Goal: Task Accomplishment & Management: Manage account settings

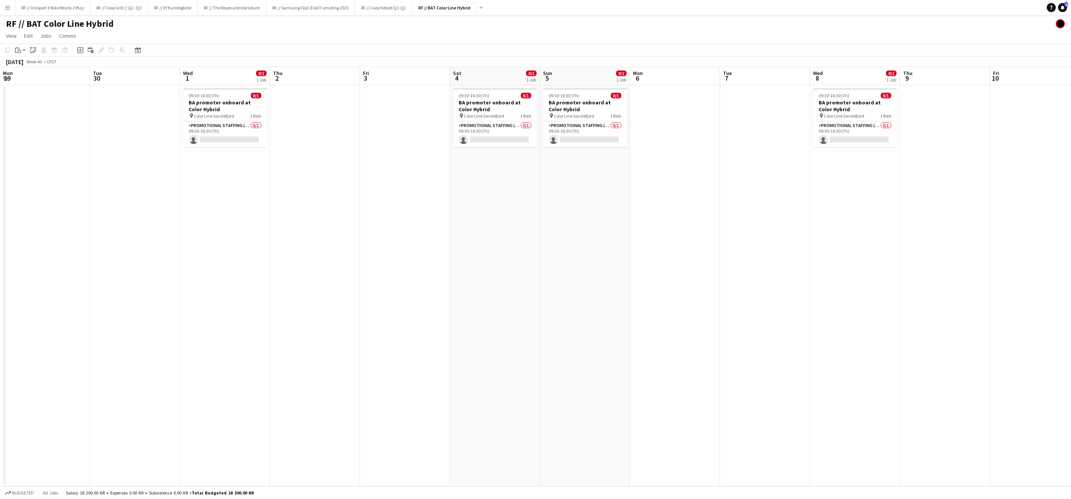
scroll to position [0, 246]
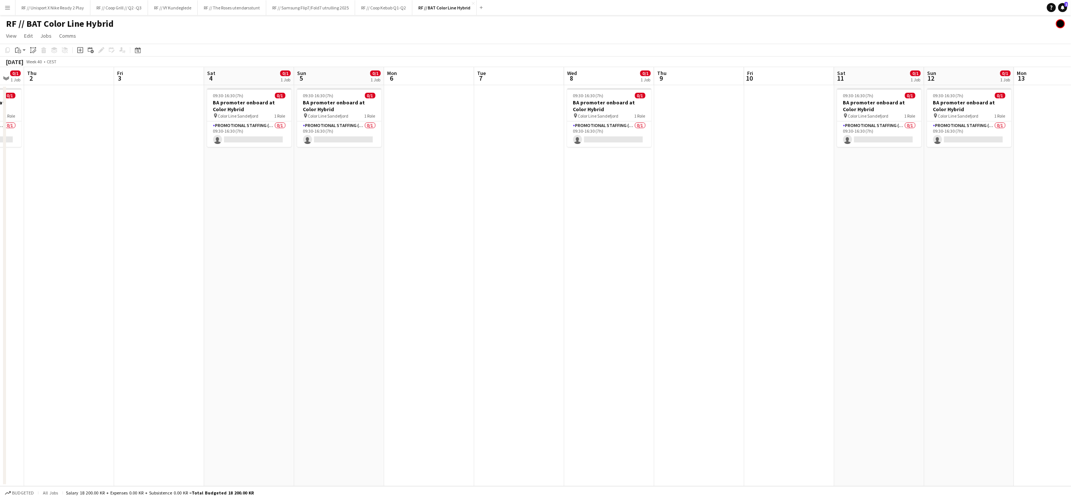
click at [546, 261] on app-date-cell at bounding box center [519, 285] width 90 height 401
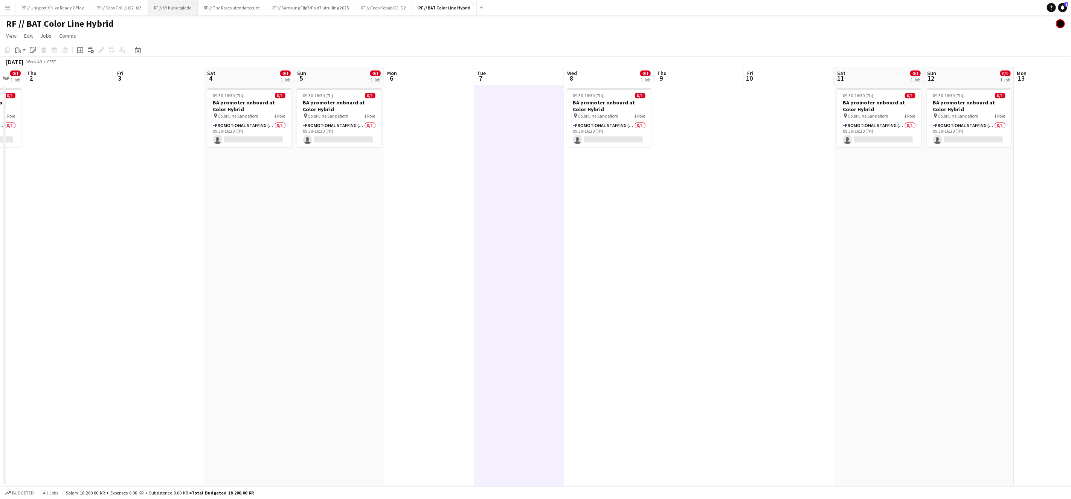
click at [178, 9] on button "RF // VY Kundeglede Close" at bounding box center [173, 7] width 50 height 15
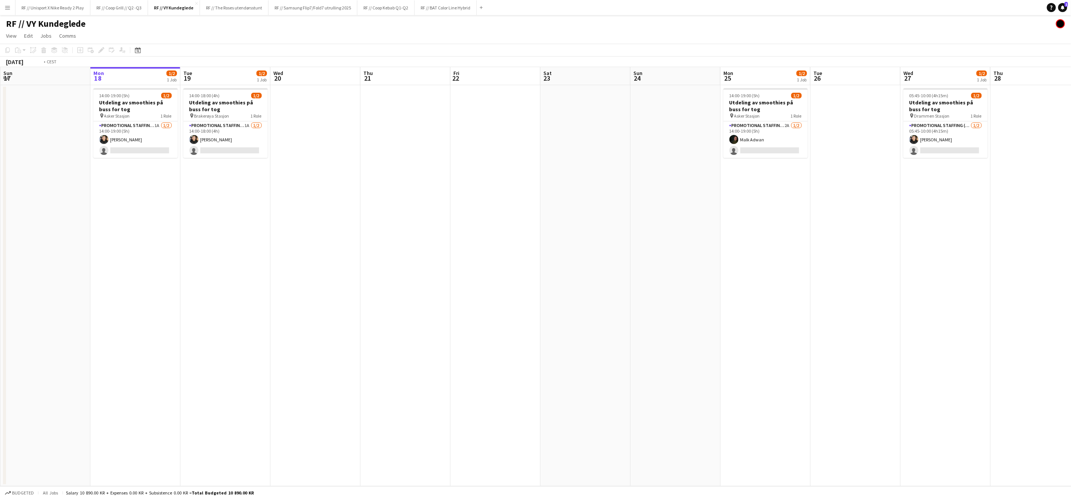
scroll to position [0, 205]
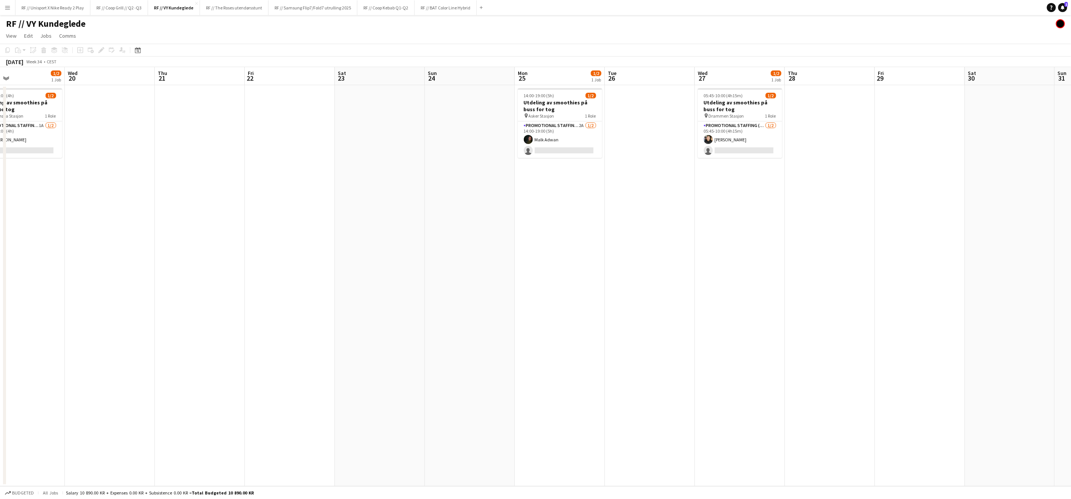
drag, startPoint x: 630, startPoint y: 218, endPoint x: 494, endPoint y: 213, distance: 136.8
click at [494, 213] on app-calendar-viewport "Sun 17 Mon 18 1/2 1 Job Tue 19 1/2 1 Job Wed 20 Thu 21 Fri 22 Sat 23 Sun 24 Mon…" at bounding box center [535, 276] width 1071 height 419
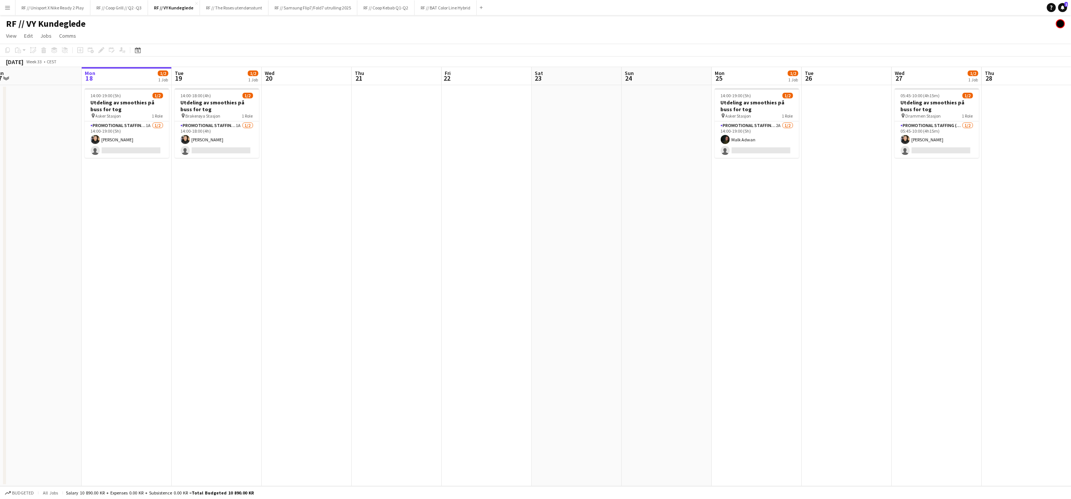
drag, startPoint x: 581, startPoint y: 223, endPoint x: 660, endPoint y: 222, distance: 78.7
click at [660, 222] on app-calendar-viewport "Fri 15 Sat 16 Sun 17 Mon 18 1/2 1 Job Tue 19 1/2 1 Job Wed 20 Thu 21 Fri 22 Sat…" at bounding box center [535, 276] width 1071 height 419
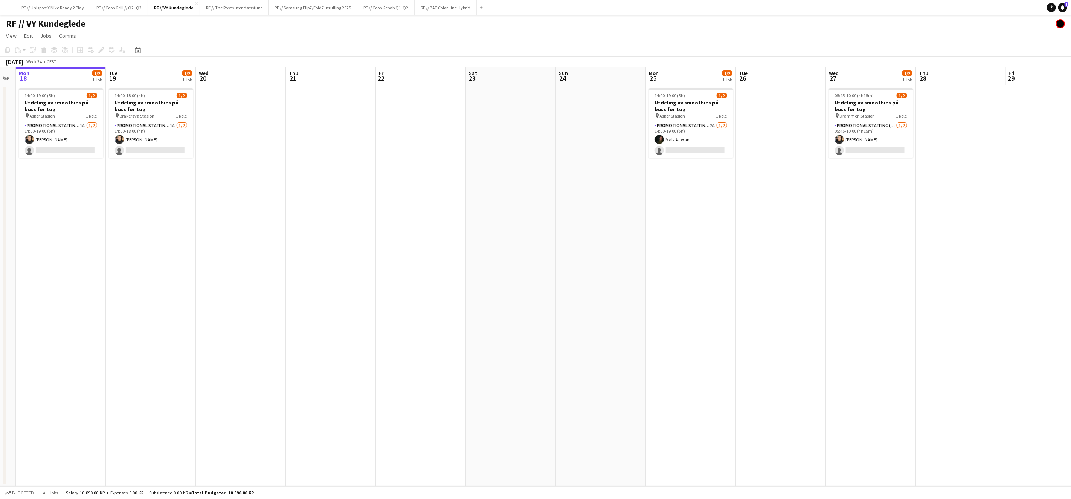
drag, startPoint x: 727, startPoint y: 218, endPoint x: 602, endPoint y: 238, distance: 127.0
click at [607, 238] on app-calendar-viewport "Fri 15 Sat 16 Sun 17 Mon 18 1/2 1 Job Tue 19 1/2 1 Job Wed 20 Thu 21 Fri 22 Sat…" at bounding box center [535, 276] width 1071 height 419
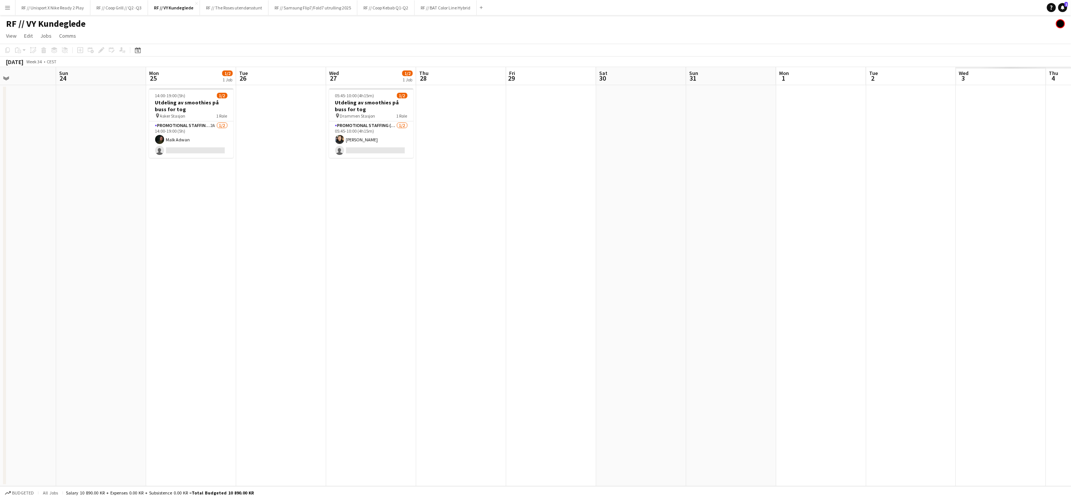
drag, startPoint x: 765, startPoint y: 235, endPoint x: 425, endPoint y: 230, distance: 340.0
click at [424, 230] on app-calendar-viewport "Wed 20 Thu 21 Fri 22 Sat 23 Sun 24 Mon 25 1/2 1 Job Tue 26 Wed 27 1/2 1 Job Thu…" at bounding box center [535, 276] width 1071 height 419
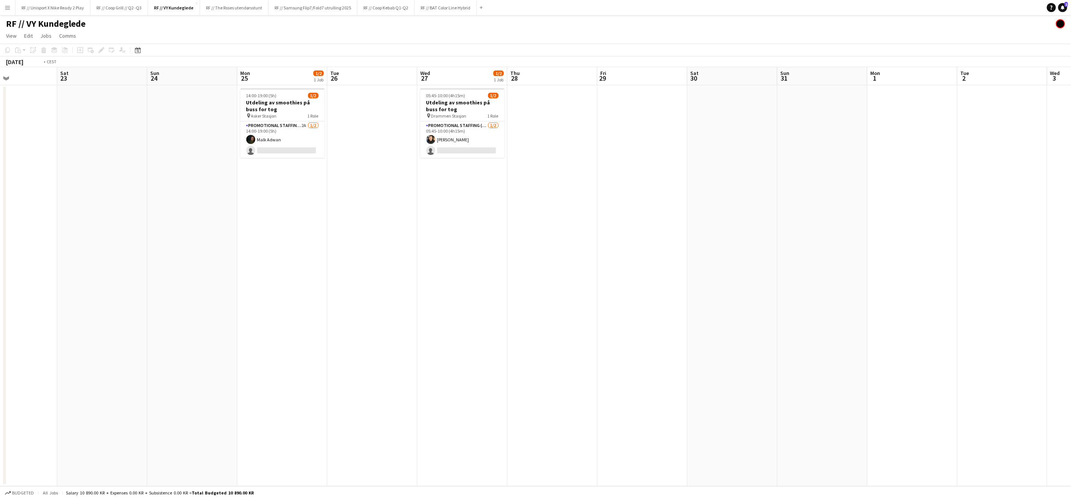
drag, startPoint x: 473, startPoint y: 230, endPoint x: 398, endPoint y: 227, distance: 75.0
click at [398, 227] on app-calendar-viewport "Wed 20 Thu 21 Fri 22 Sat 23 Sun 24 Mon 25 1/2 1 Job Tue 26 Wed 27 1/2 1 Job Thu…" at bounding box center [535, 276] width 1071 height 419
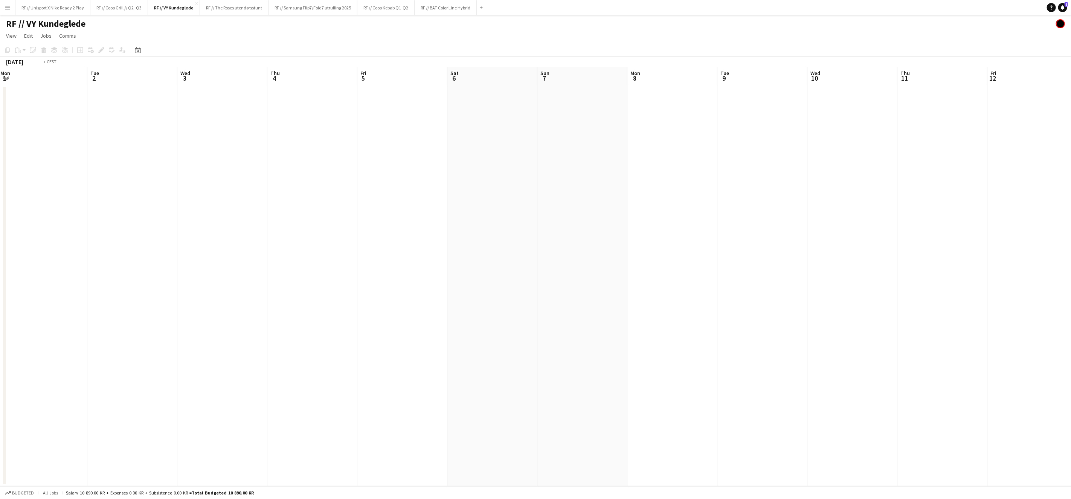
drag, startPoint x: 549, startPoint y: 235, endPoint x: 689, endPoint y: 255, distance: 141.1
click at [688, 255] on app-calendar-viewport "Sat 30 Sun 31 Mon 1 Tue 2 Wed 3 Thu 4 Fri 5 Sat 6 Sun 7 Mon 8 Tue 9 Wed 10 Thu …" at bounding box center [535, 276] width 1071 height 419
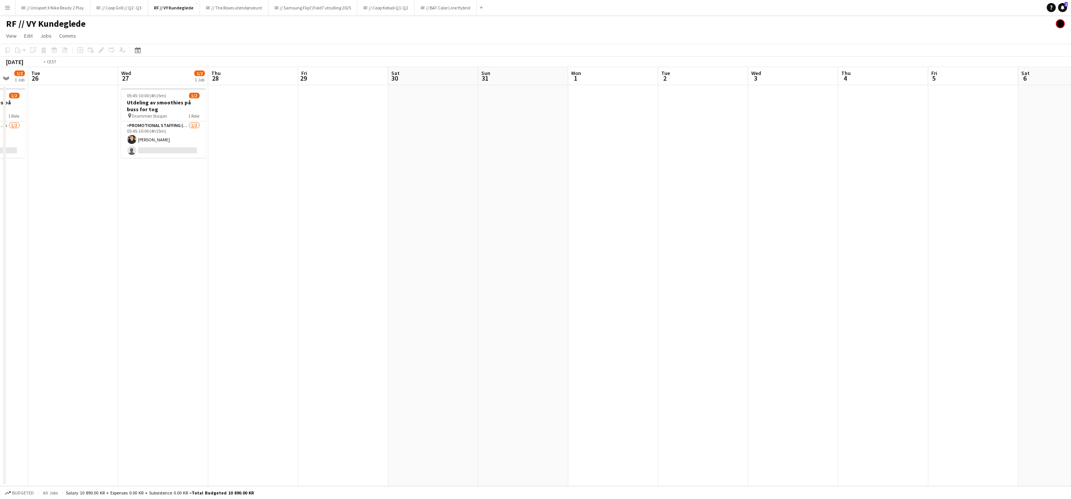
drag, startPoint x: 436, startPoint y: 267, endPoint x: 762, endPoint y: 260, distance: 326.1
click at [775, 258] on app-calendar-viewport "Sun 24 Mon 25 1/2 1 Job Tue 26 Wed 27 1/2 1 Job Thu 28 Fri 29 Sat 30 Sun 31 Mon…" at bounding box center [535, 276] width 1071 height 419
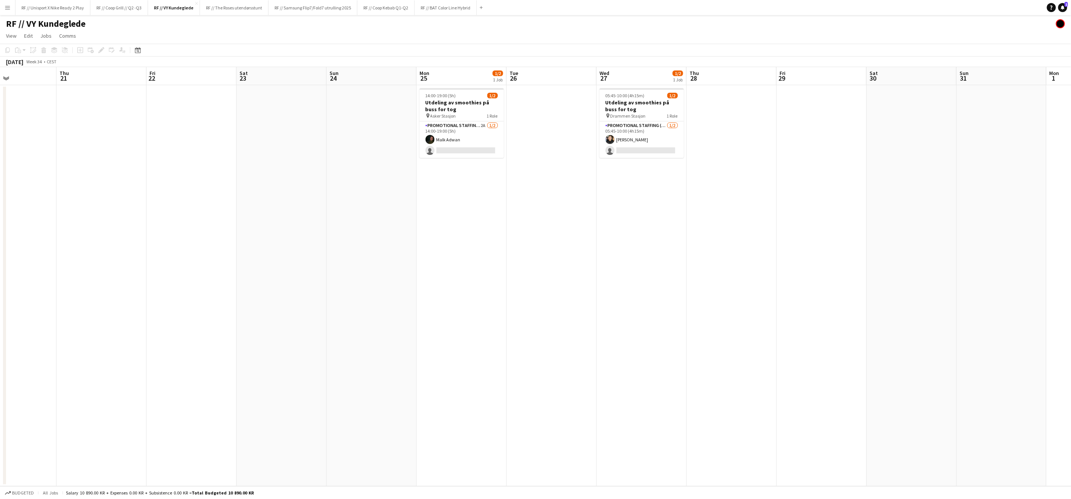
drag, startPoint x: 675, startPoint y: 265, endPoint x: 799, endPoint y: 255, distance: 124.3
click at [831, 252] on app-calendar-viewport "Mon 18 1/2 1 Job Tue 19 1/2 1 Job Wed 20 Thu 21 Fri 22 Sat 23 Sun 24 Mon 25 1/2…" at bounding box center [535, 276] width 1071 height 419
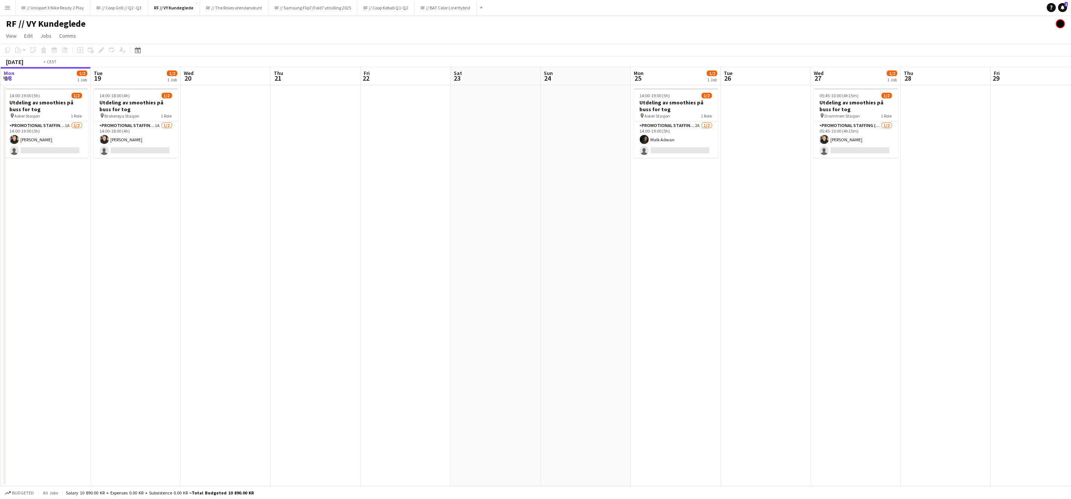
drag, startPoint x: 587, startPoint y: 277, endPoint x: 837, endPoint y: 266, distance: 249.9
click at [837, 266] on app-calendar-viewport "Sat 16 Sun 17 Mon 18 1/2 1 Job Tue 19 1/2 1 Job Wed 20 Thu 21 Fri 22 Sat 23 Sun…" at bounding box center [535, 276] width 1071 height 419
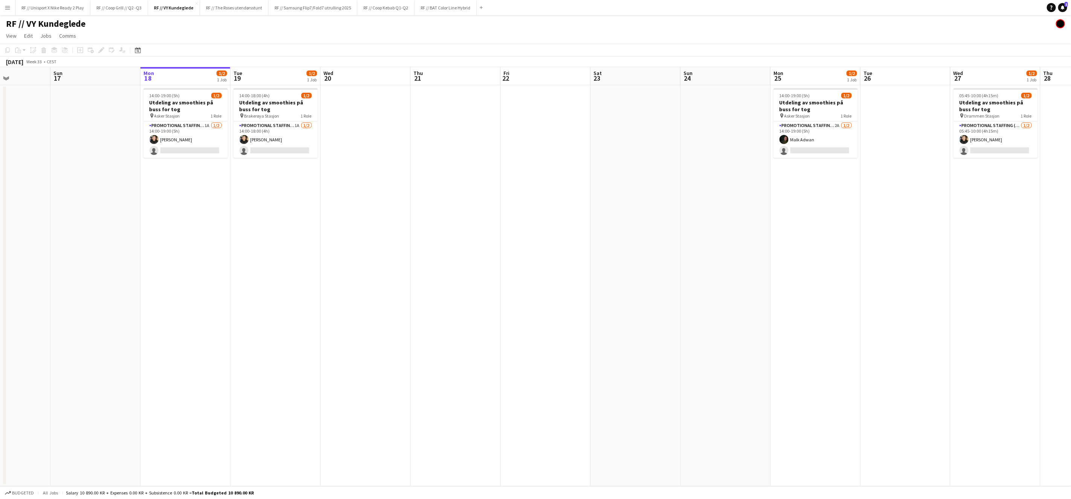
drag, startPoint x: 645, startPoint y: 256, endPoint x: 526, endPoint y: 267, distance: 119.5
click at [558, 268] on app-calendar-viewport "Wed 13 Thu 14 Fri 15 Sat 16 Sun 17 Mon 18 1/2 1 Job Tue 19 1/2 1 Job Wed 20 Thu…" at bounding box center [535, 276] width 1071 height 419
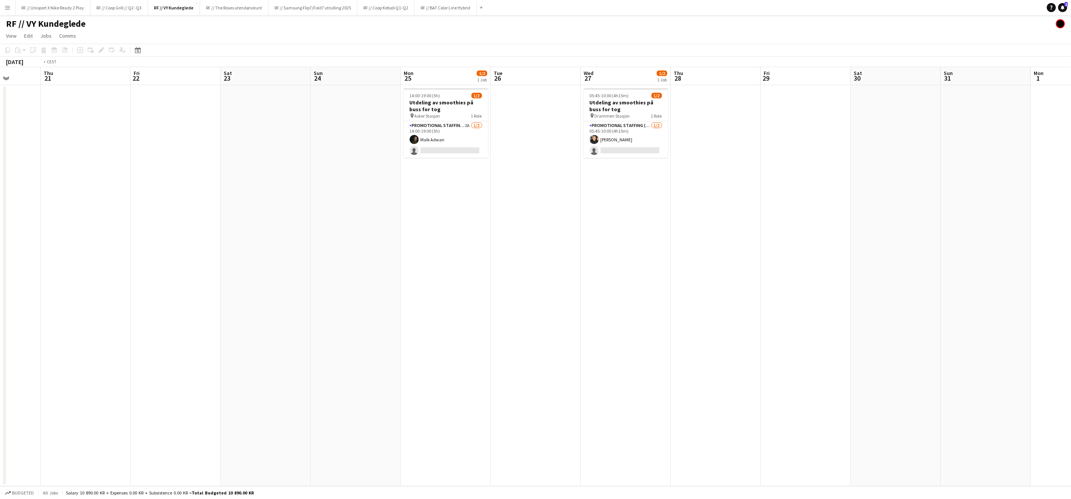
drag, startPoint x: 753, startPoint y: 187, endPoint x: 756, endPoint y: 216, distance: 29.1
click at [756, 216] on app-calendar-viewport "Tue 19 1/2 1 Job Wed 20 Thu 21 Fri 22 Sat 23 Sun 24 Mon 25 1/2 1 Job Tue 26 Wed…" at bounding box center [535, 276] width 1071 height 419
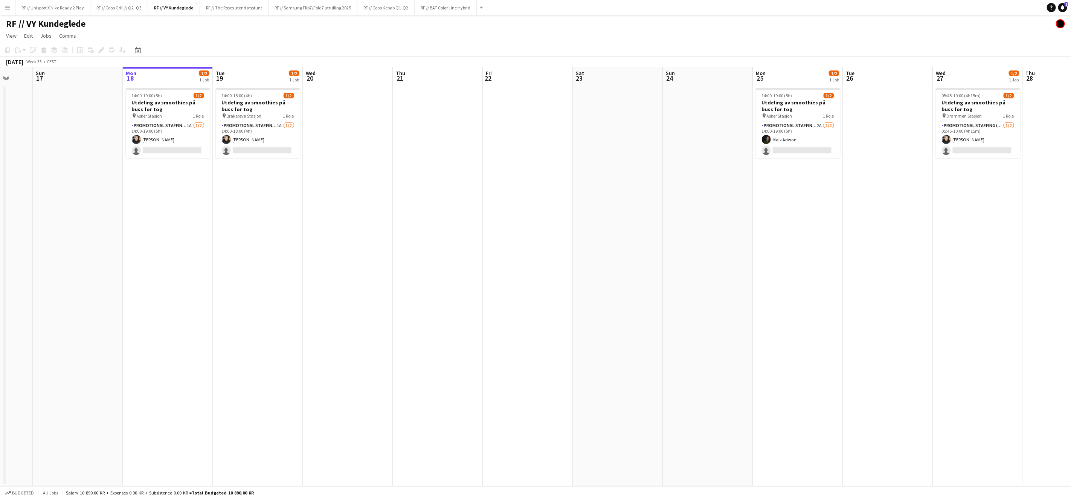
drag, startPoint x: 702, startPoint y: 220, endPoint x: 589, endPoint y: 220, distance: 113.0
click at [590, 220] on app-calendar-viewport "Thu 14 Fri 15 Sat 16 Sun 17 Mon 18 1/2 1 Job Tue 19 1/2 1 Job Wed 20 Thu 21 Fri…" at bounding box center [535, 276] width 1071 height 419
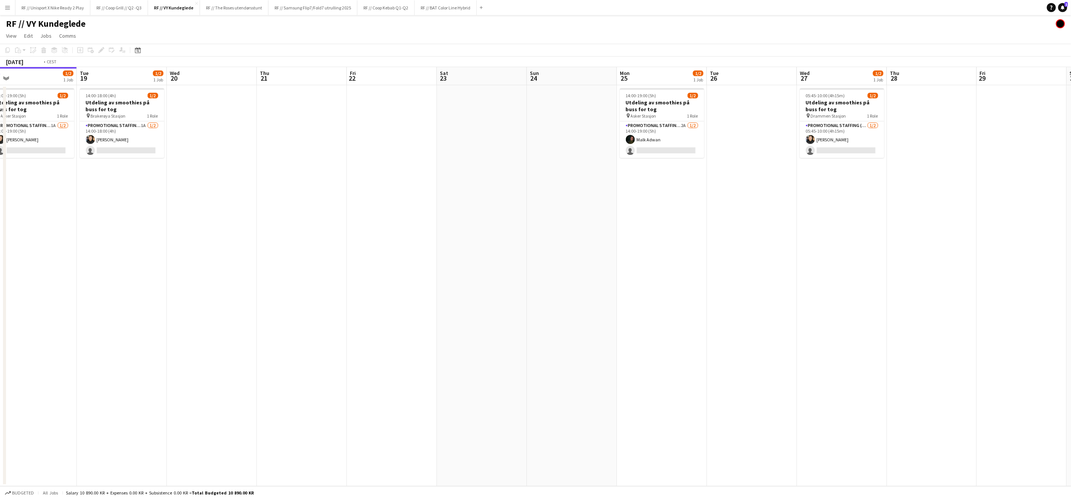
drag, startPoint x: 483, startPoint y: 225, endPoint x: 402, endPoint y: 248, distance: 84.4
click at [404, 247] on app-calendar-viewport "Fri 15 Sat 16 Sun 17 Mon 18 1/2 1 Job Tue 19 1/2 1 Job Wed 20 Thu 21 Fri 22 Sat…" at bounding box center [535, 276] width 1071 height 419
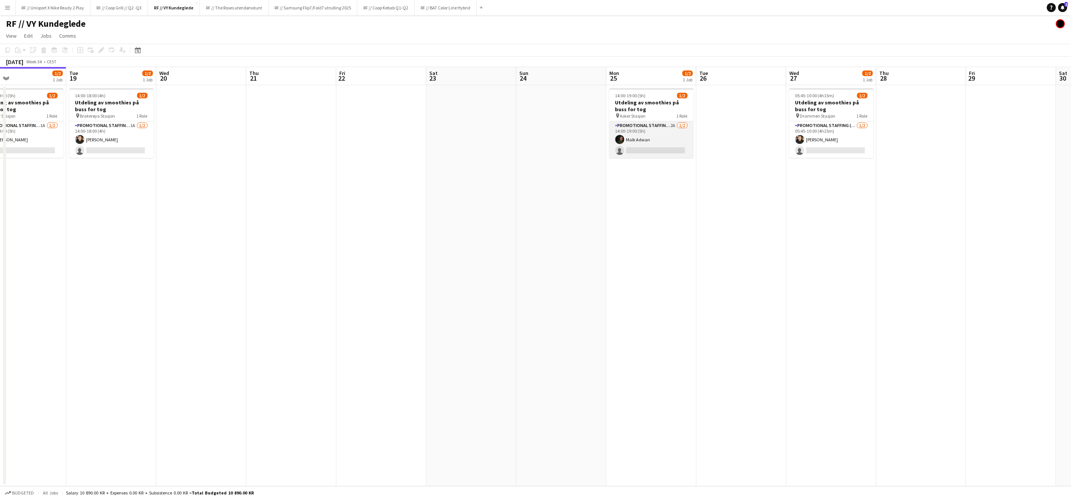
click at [637, 146] on app-card-role "Promotional Staffing (Sampling Staff) 2A [DATE] 14:00-19:00 (5h) [PERSON_NAME] …" at bounding box center [651, 139] width 84 height 37
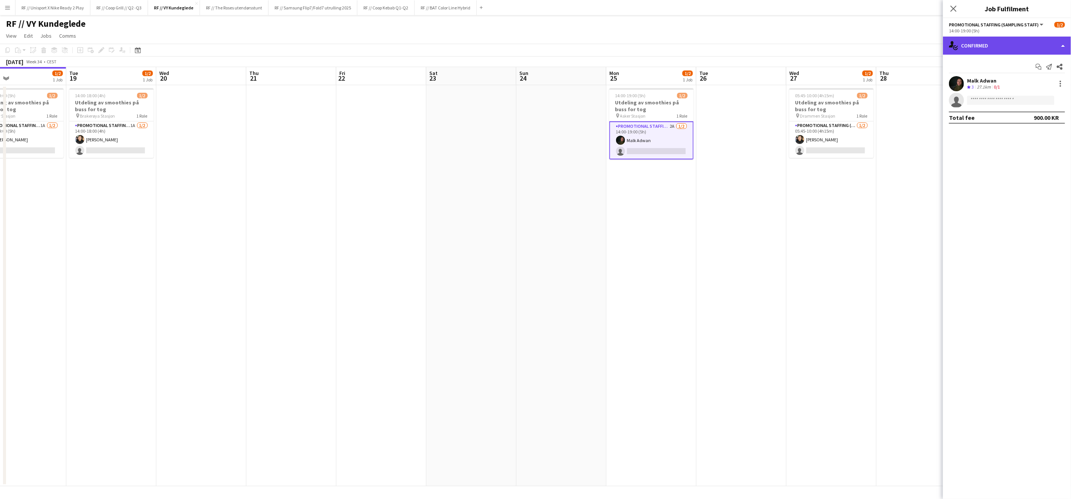
click at [1061, 49] on div "single-neutral-actions-check-2 Confirmed" at bounding box center [1007, 46] width 128 height 18
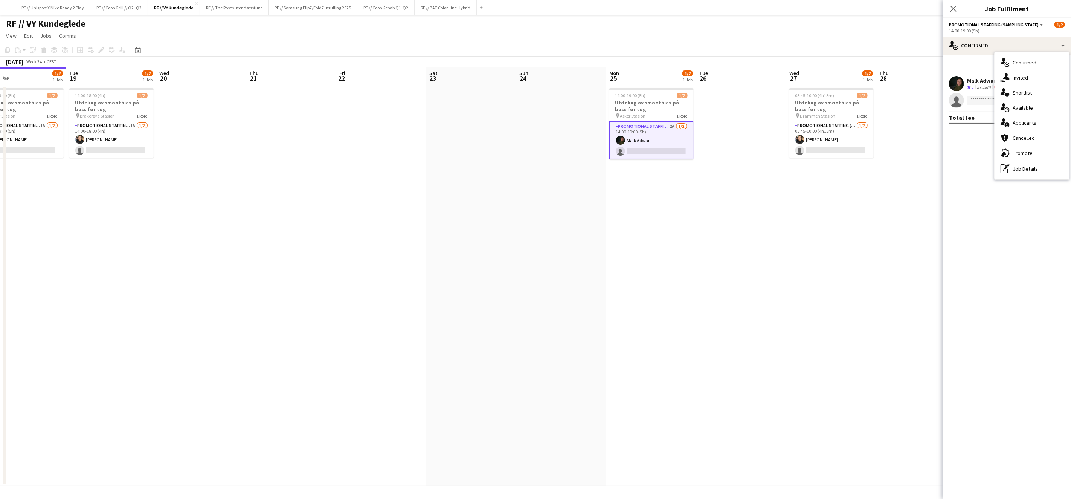
click at [1014, 123] on div "single-neutral-actions-information Applicants" at bounding box center [1031, 122] width 75 height 15
click at [1049, 118] on app-icon "Confirm" at bounding box center [1050, 118] width 6 height 6
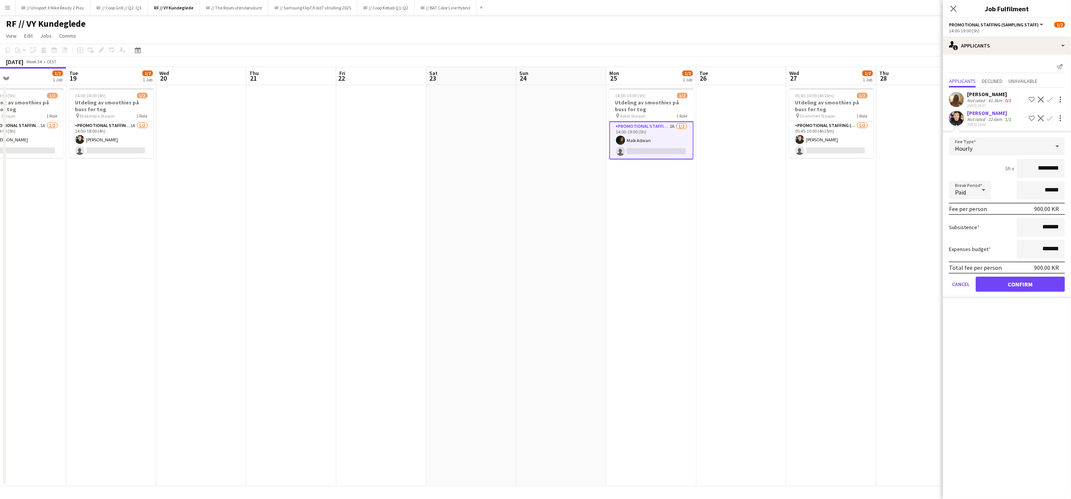
click at [1024, 274] on form "Fee Type Hourly 5h x ********* Break Period Paid ****** Fee per person 900.00 K…" at bounding box center [1007, 217] width 128 height 161
click at [1006, 283] on button "Confirm" at bounding box center [1020, 283] width 89 height 15
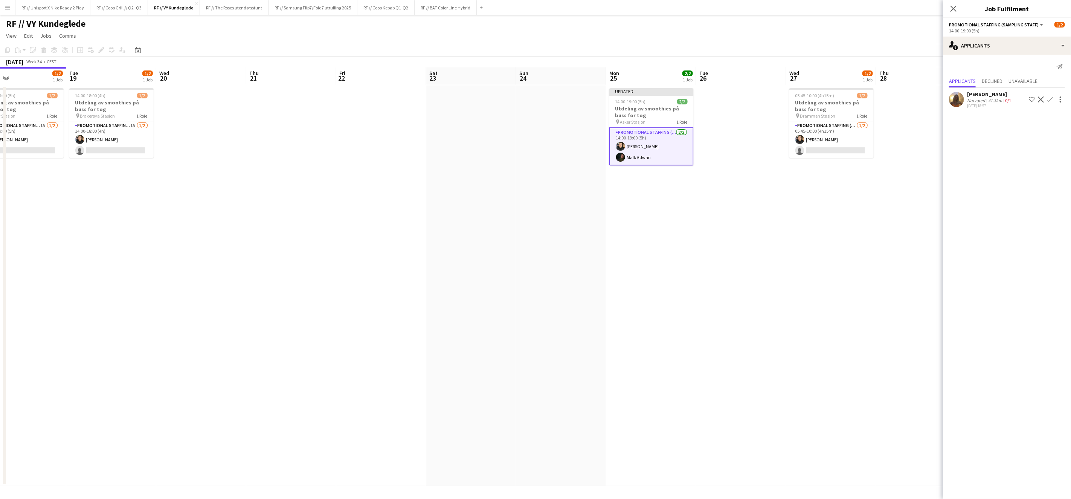
click at [442, 163] on app-date-cell at bounding box center [471, 285] width 90 height 401
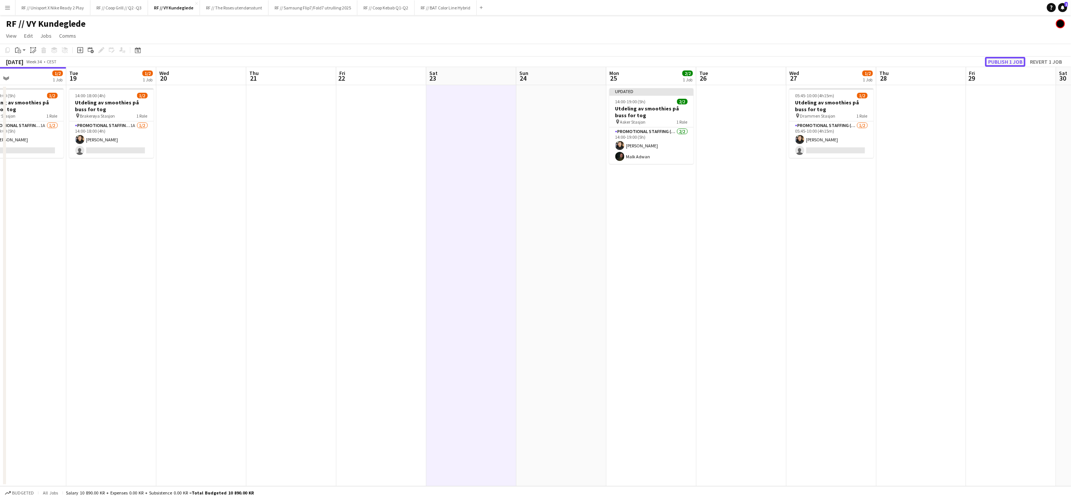
click at [998, 61] on button "Publish 1 job" at bounding box center [1005, 62] width 40 height 10
drag, startPoint x: 568, startPoint y: 265, endPoint x: 557, endPoint y: 250, distance: 18.4
click at [566, 261] on app-date-cell at bounding box center [561, 285] width 90 height 401
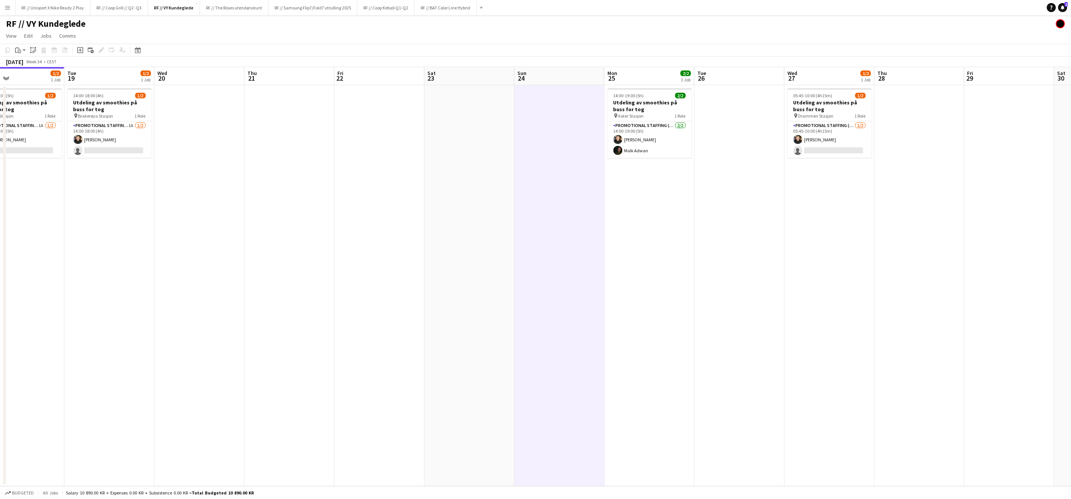
click at [655, 267] on app-date-cell "14:00-19:00 (5h) 2/2 Utdeling av smoothies på buss for tog pin Asker Stasjon 1 …" at bounding box center [649, 285] width 90 height 401
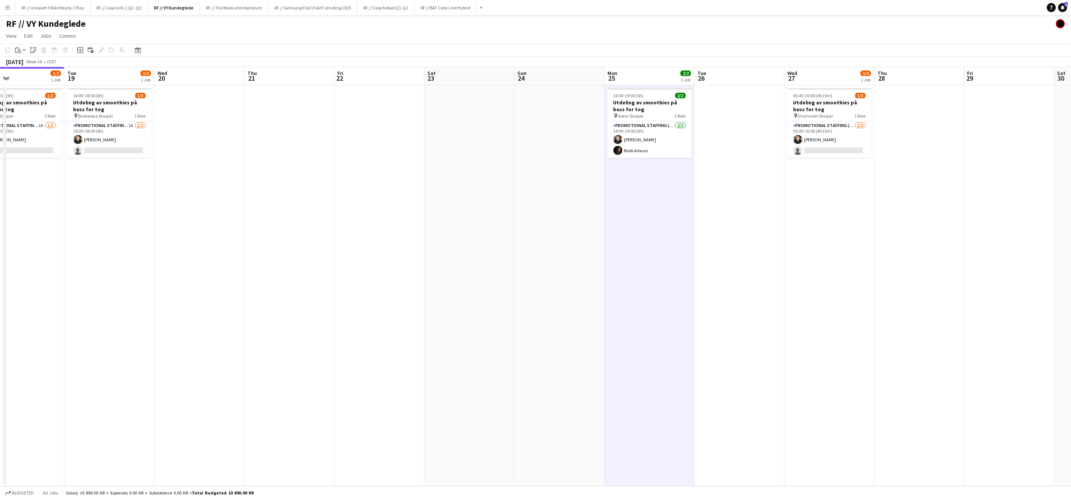
click at [712, 263] on app-date-cell at bounding box center [739, 285] width 90 height 401
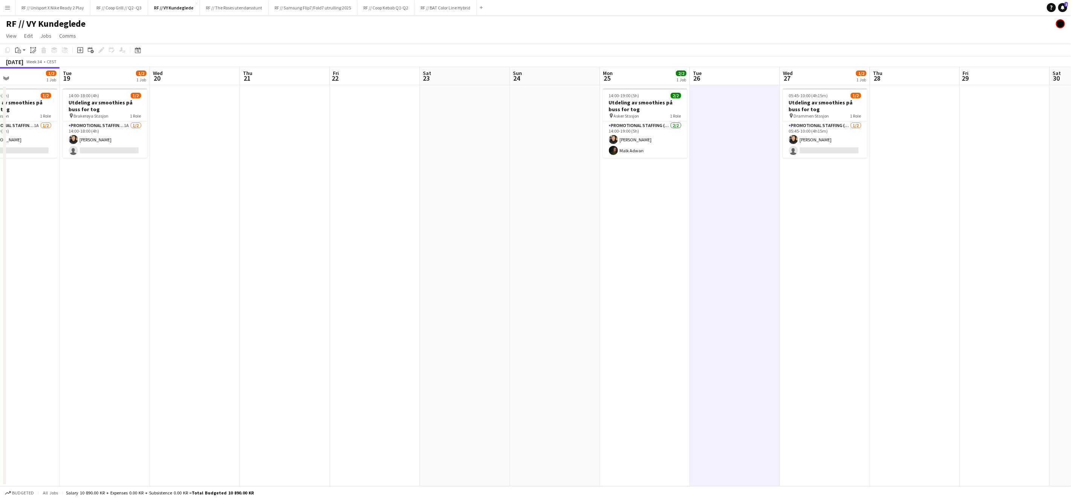
drag, startPoint x: 802, startPoint y: 266, endPoint x: 660, endPoint y: 272, distance: 142.1
click at [736, 273] on app-calendar-viewport "Fri 15 Sat 16 Sun 17 Mon 18 1/2 1 Job Tue 19 1/2 1 Job Wed 20 Thu 21 Fri 22 Sat…" at bounding box center [535, 276] width 1071 height 419
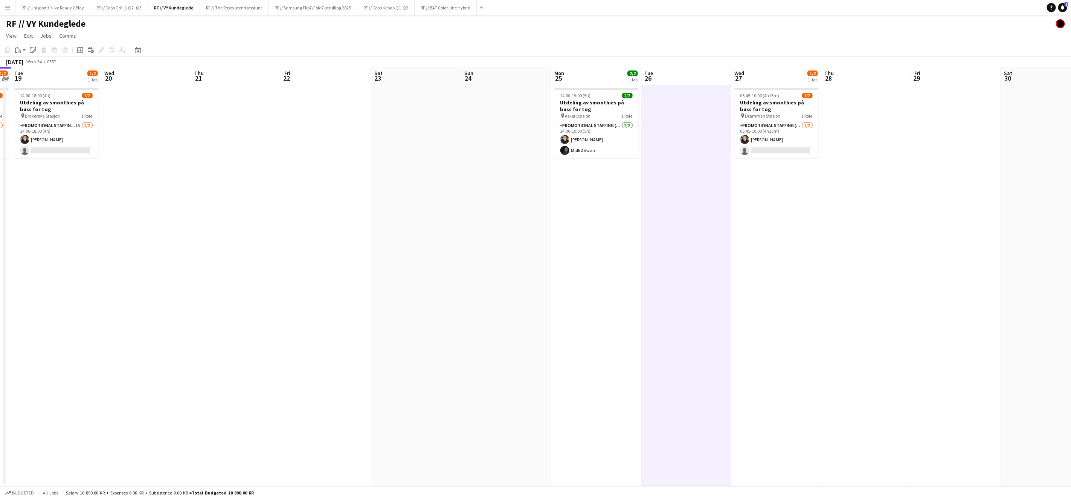
drag, startPoint x: 716, startPoint y: 276, endPoint x: 677, endPoint y: 277, distance: 39.2
click at [708, 277] on app-calendar-viewport "Sat 16 Sun 17 Mon 18 1/2 1 Job Tue 19 1/2 1 Job Wed 20 Thu 21 Fri 22 Sat 23 Sun…" at bounding box center [535, 276] width 1071 height 419
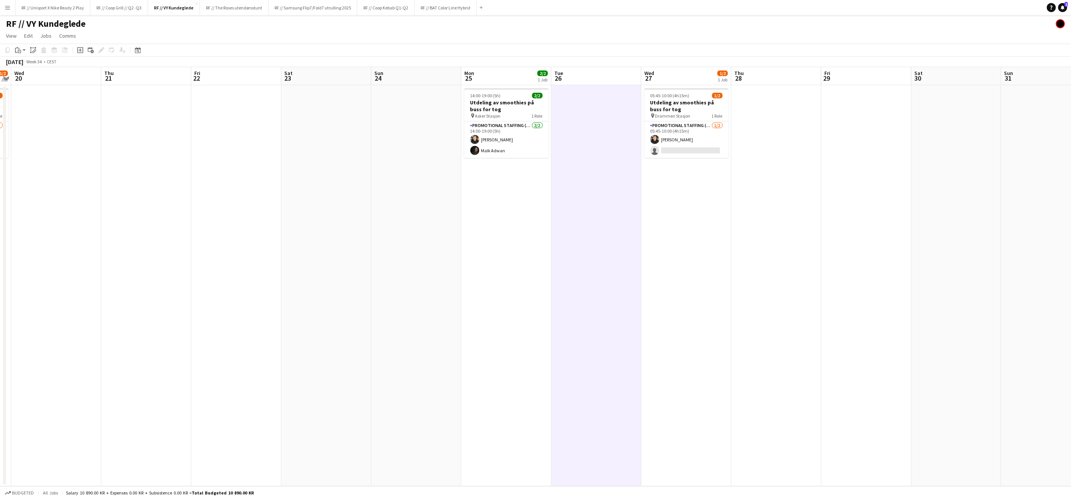
scroll to position [0, 266]
click at [799, 290] on app-date-cell at bounding box center [769, 285] width 90 height 401
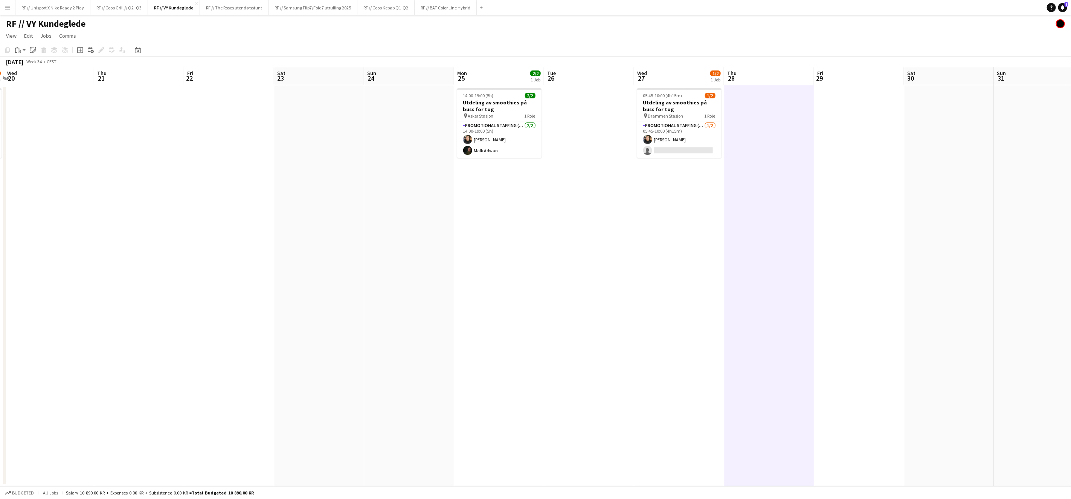
drag, startPoint x: 388, startPoint y: 288, endPoint x: 611, endPoint y: 295, distance: 223.8
click at [533, 290] on app-calendar-viewport "Sun 17 Mon 18 1/2 1 Job Tue 19 1/2 1 Job Wed 20 Thu 21 Fri 22 Sat 23 Sun 24 Mon…" at bounding box center [535, 276] width 1071 height 419
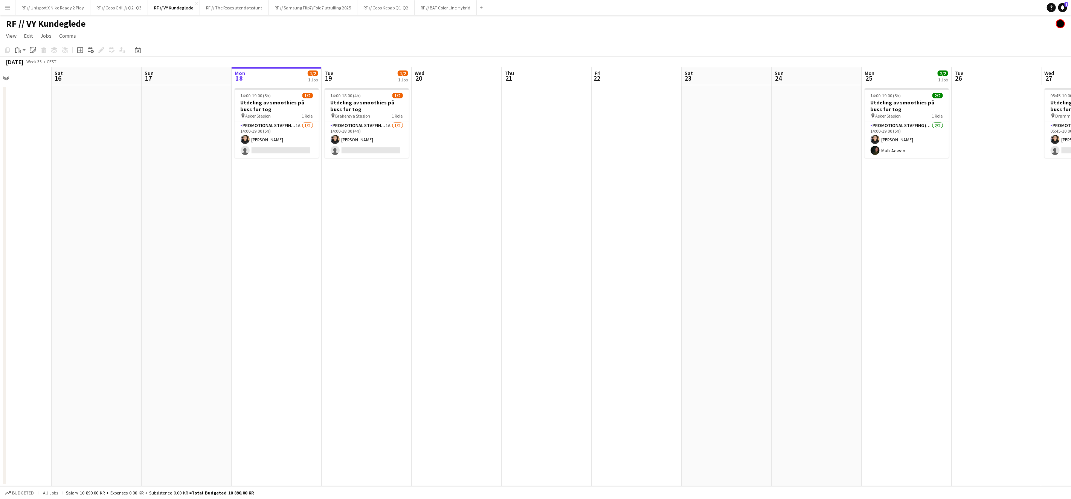
scroll to position [0, 221]
drag, startPoint x: 304, startPoint y: 299, endPoint x: 535, endPoint y: 304, distance: 230.9
click at [547, 304] on app-calendar-viewport "Wed 13 Thu 14 Fri 15 Sat 16 Sun 17 Mon 18 1/2 1 Job Tue 19 1/2 1 Job Wed 20 Thu…" at bounding box center [535, 276] width 1071 height 419
click at [439, 139] on app-date-cell at bounding box center [454, 285] width 90 height 401
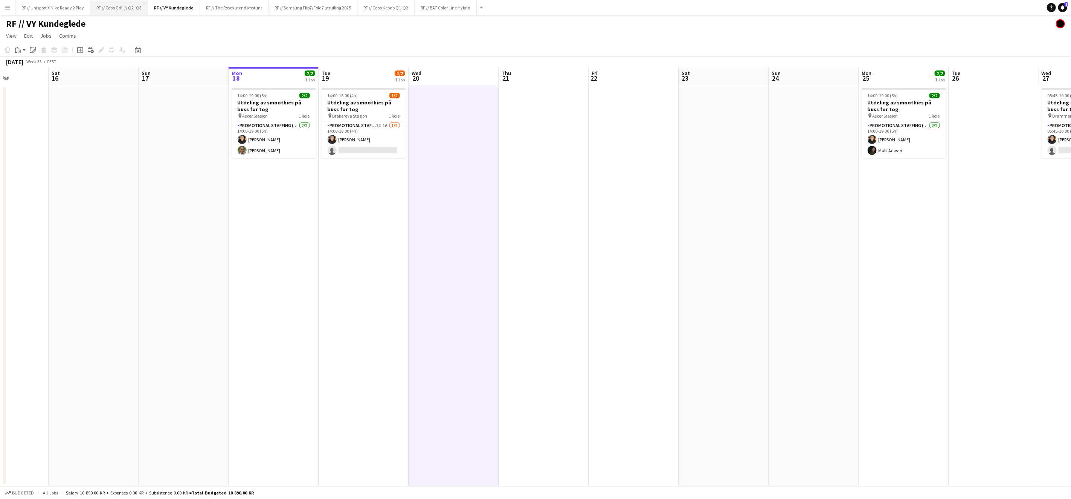
click at [116, 11] on button "RF // Coop Grill // Q2 -Q3 Close" at bounding box center [119, 7] width 58 height 15
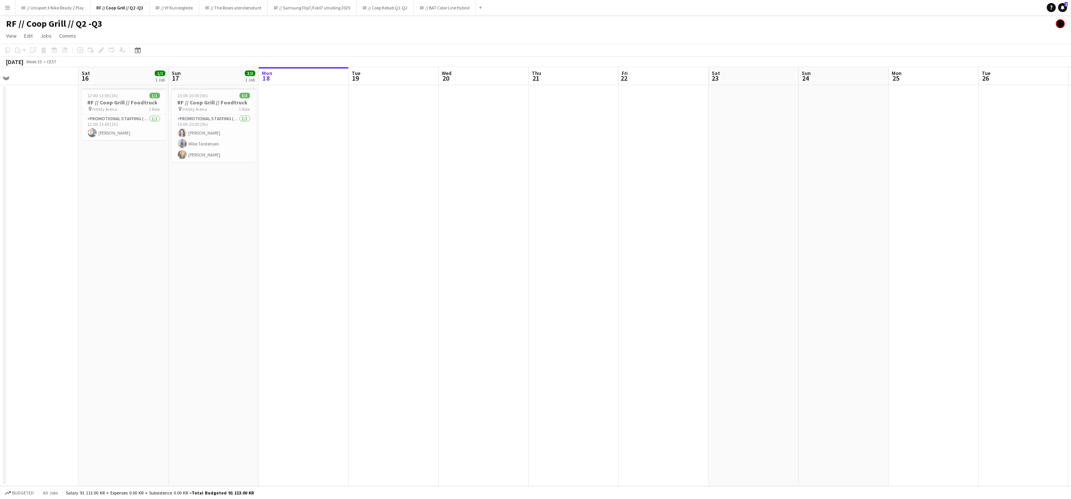
scroll to position [0, 191]
drag, startPoint x: 200, startPoint y: 180, endPoint x: 311, endPoint y: 177, distance: 111.1
click at [311, 177] on app-calendar-viewport "Wed 13 Thu 14 Fri 15 Sat 16 1/1 1 Job Sun 17 3/3 1 Job Mon 18 Tue 19 Wed 20 Thu…" at bounding box center [535, 276] width 1071 height 419
click at [196, 130] on app-card-role "Promotional Staffing (Promotional Staff) [DATE] 15:00-20:00 (5h) [PERSON_NAME]" at bounding box center [214, 137] width 84 height 47
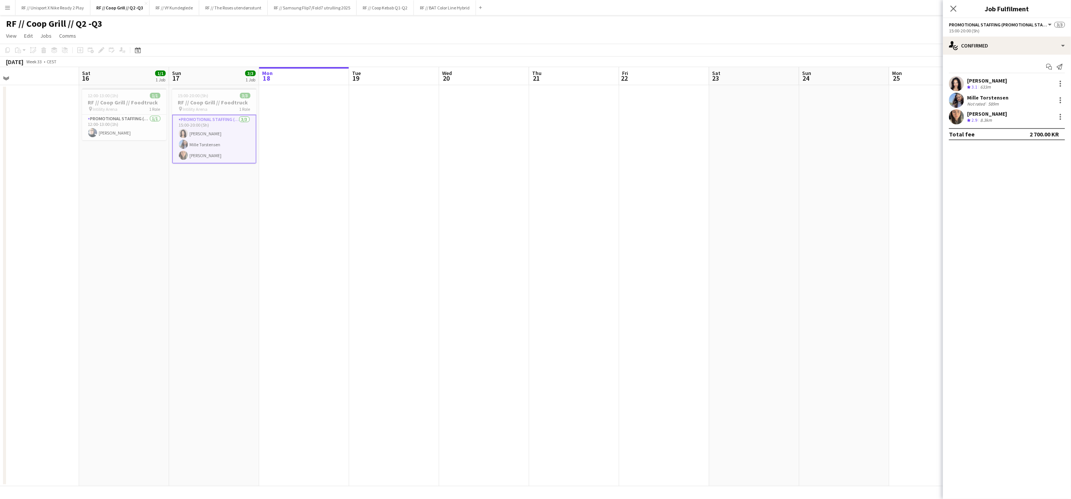
click at [424, 173] on app-date-cell at bounding box center [394, 285] width 90 height 401
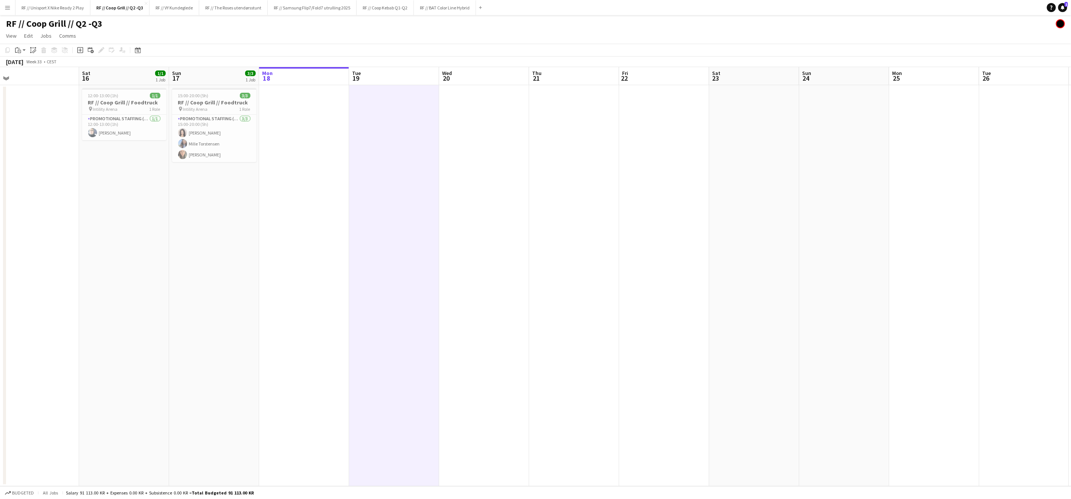
scroll to position [0, 192]
click at [325, 151] on app-date-cell at bounding box center [303, 285] width 90 height 401
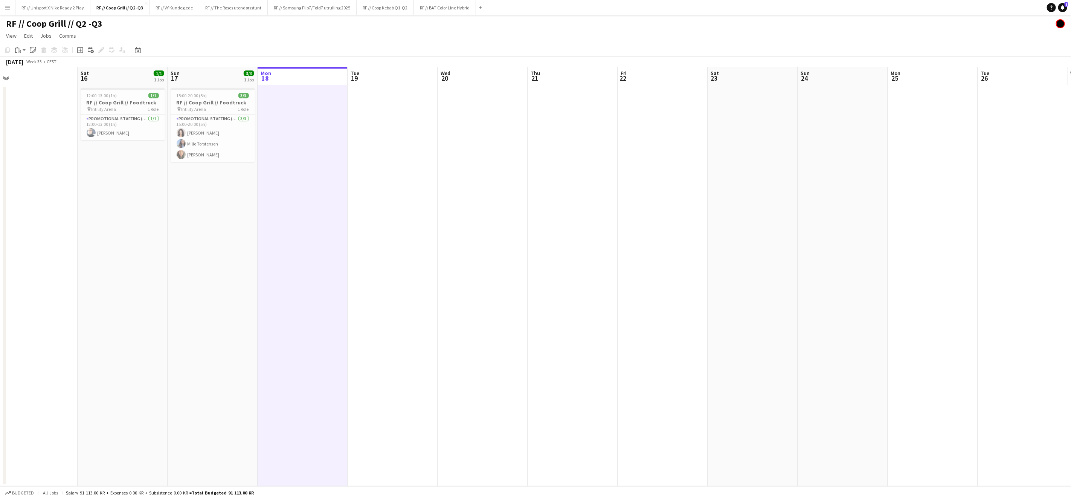
click at [376, 146] on app-date-cell at bounding box center [393, 285] width 90 height 401
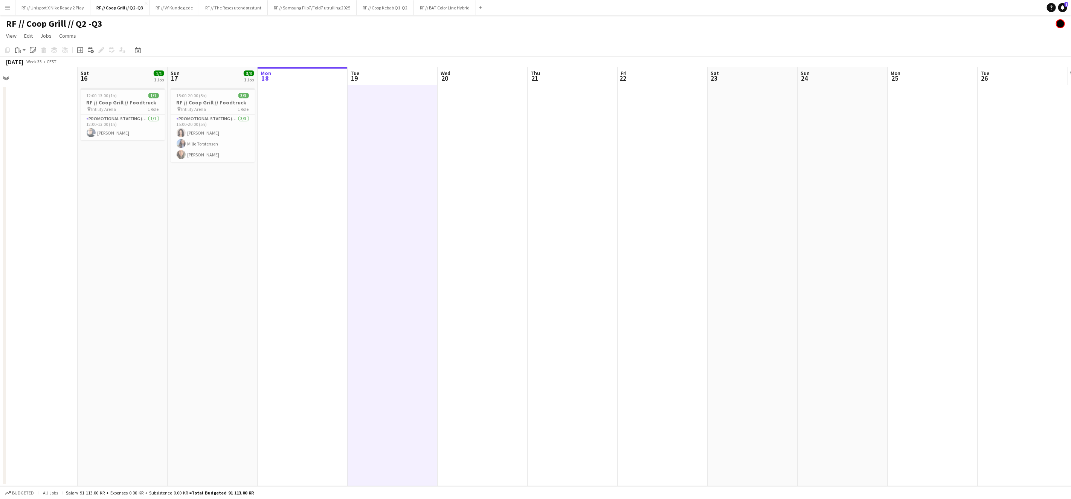
click at [441, 150] on app-date-cell at bounding box center [483, 285] width 90 height 401
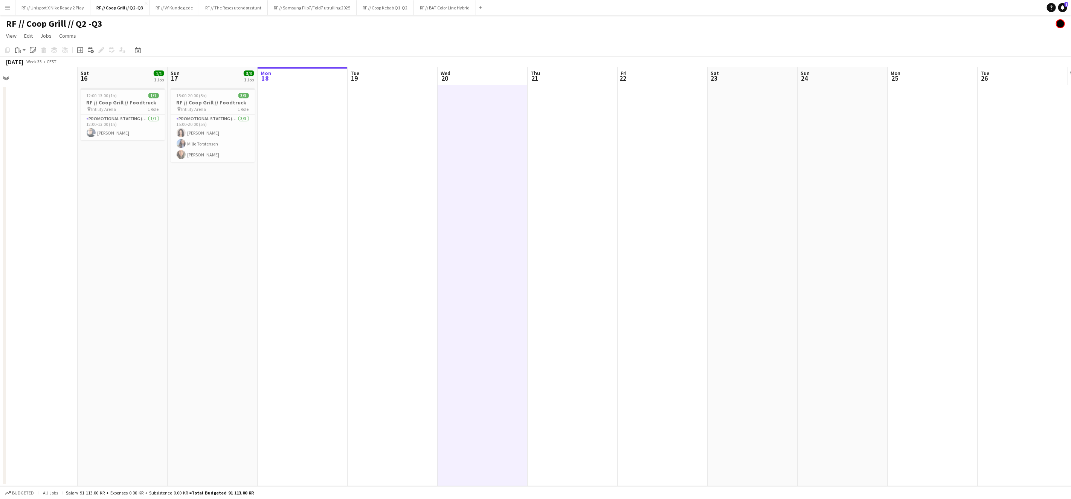
click at [422, 146] on app-date-cell at bounding box center [393, 285] width 90 height 401
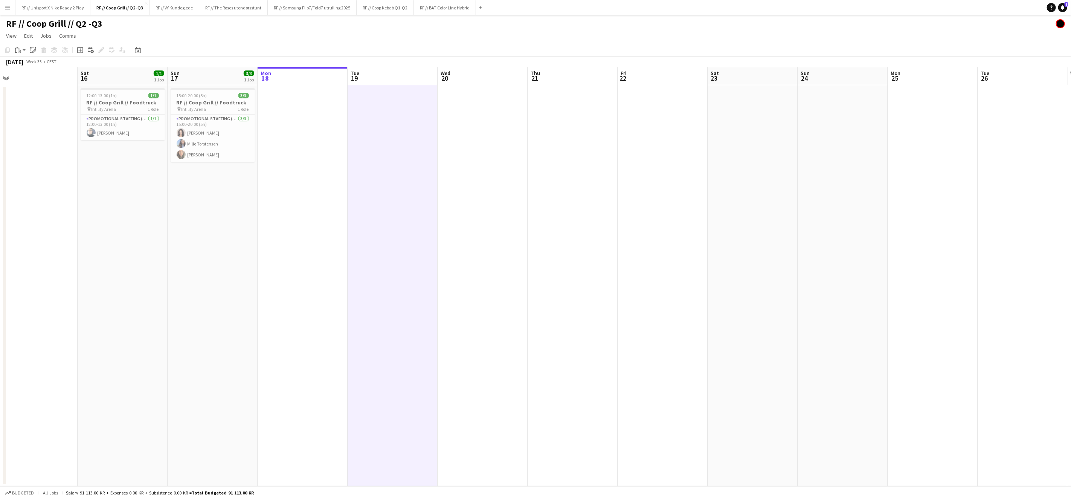
drag, startPoint x: 483, startPoint y: 140, endPoint x: 522, endPoint y: 139, distance: 39.6
click at [483, 141] on app-date-cell at bounding box center [483, 285] width 90 height 401
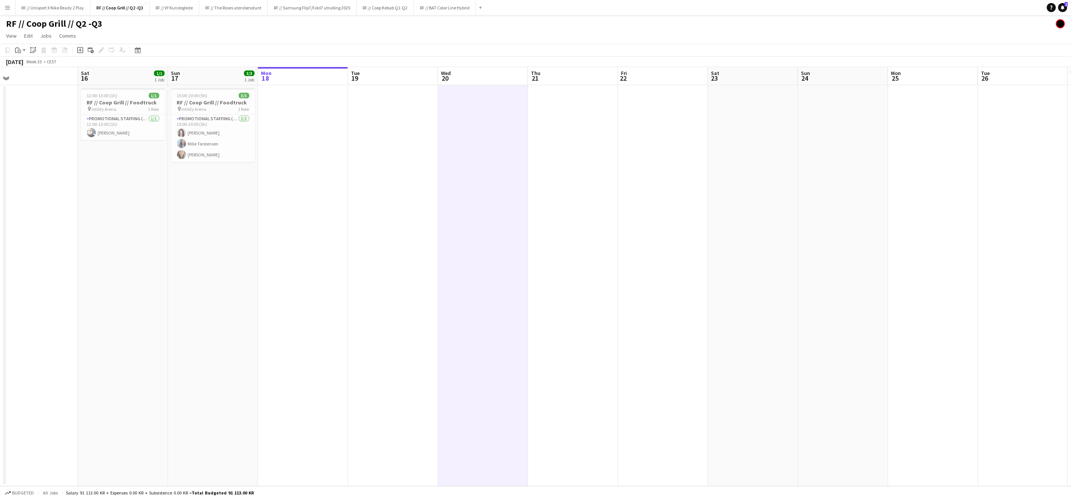
click at [565, 139] on app-date-cell at bounding box center [573, 285] width 90 height 401
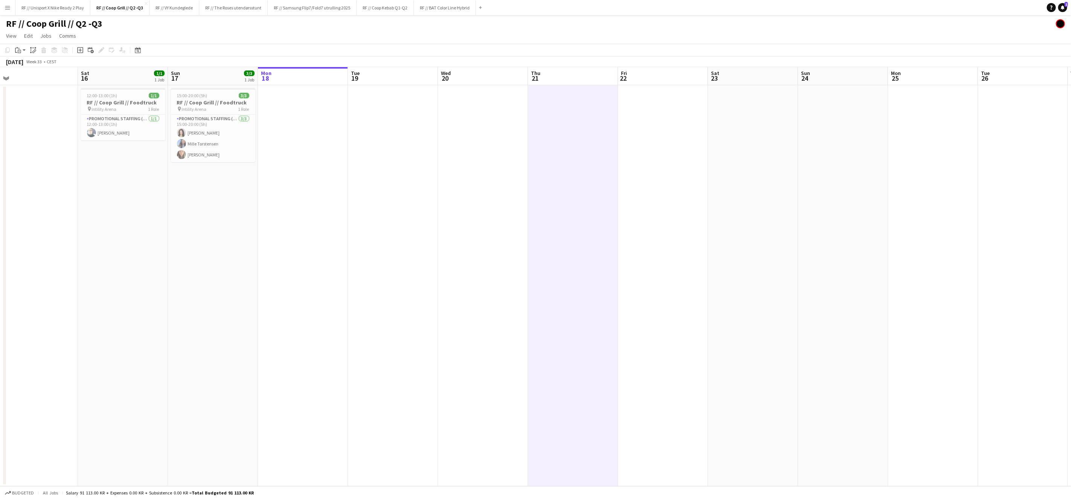
click at [657, 143] on app-date-cell at bounding box center [663, 285] width 90 height 401
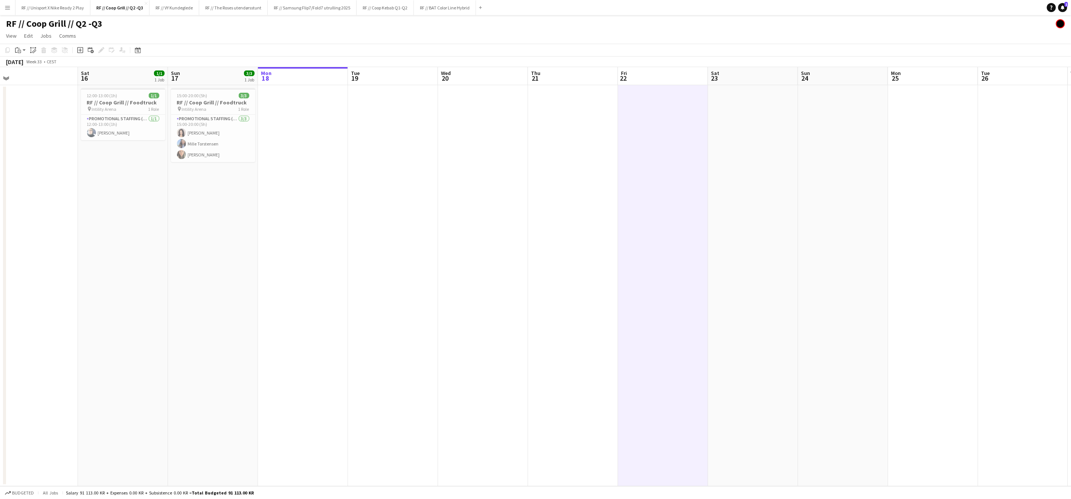
scroll to position [0, 191]
click at [409, 129] on app-date-cell at bounding box center [394, 285] width 90 height 401
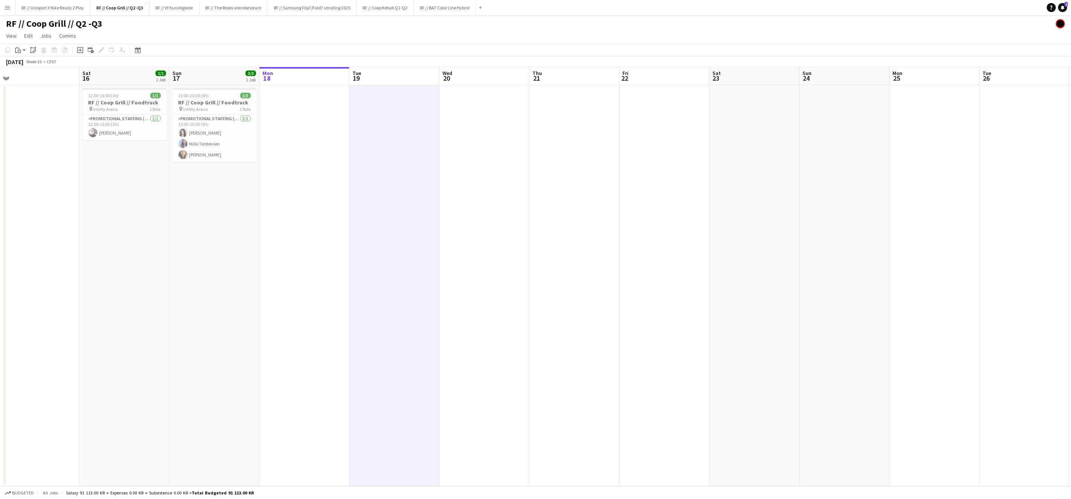
click at [469, 133] on app-calendar-viewport "Wed 13 Thu 14 Fri 15 Sat 16 1/1 1 Job Sun 17 3/3 1 Job Mon 18 Tue 19 Wed 20 Thu…" at bounding box center [535, 276] width 1071 height 419
click at [567, 131] on app-date-cell at bounding box center [577, 285] width 90 height 401
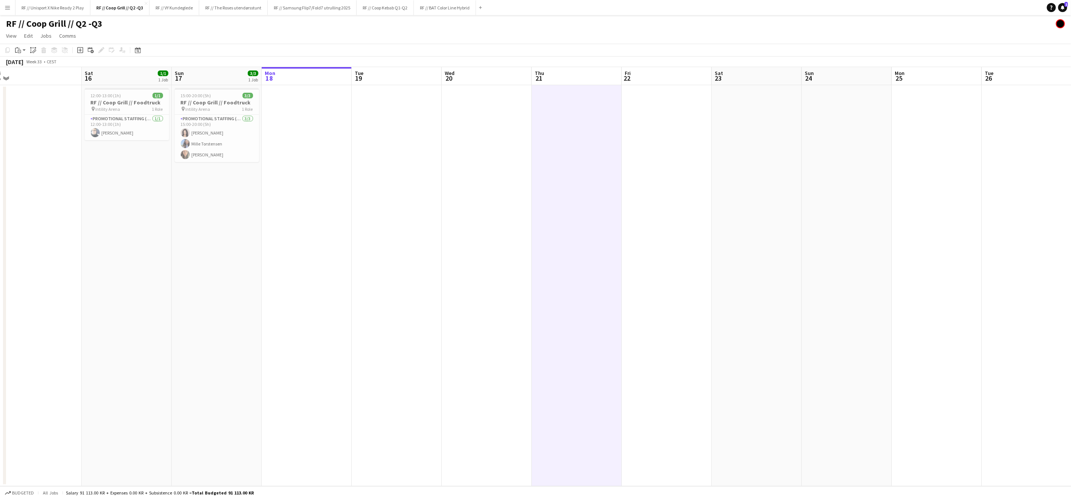
click at [633, 127] on app-date-cell at bounding box center [667, 285] width 90 height 401
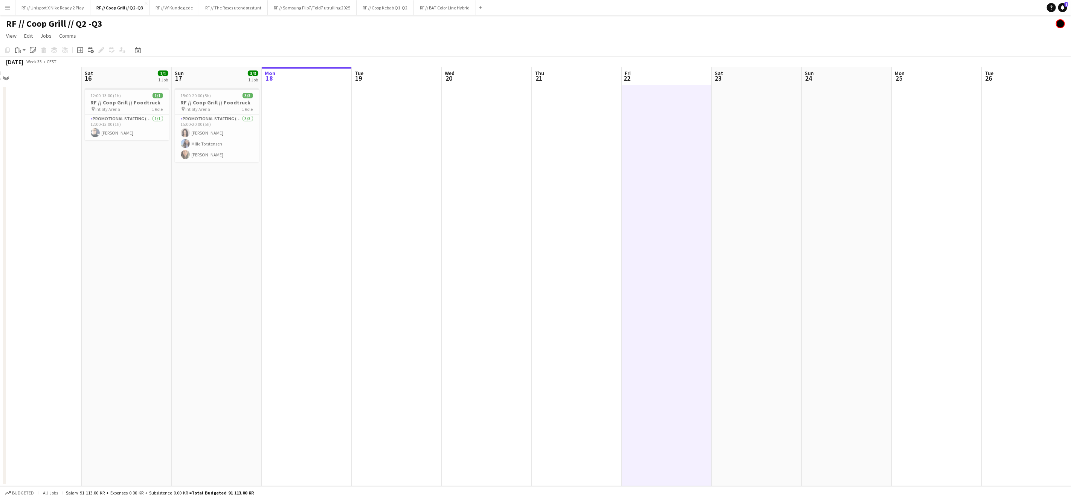
click at [572, 126] on app-date-cell at bounding box center [577, 285] width 90 height 401
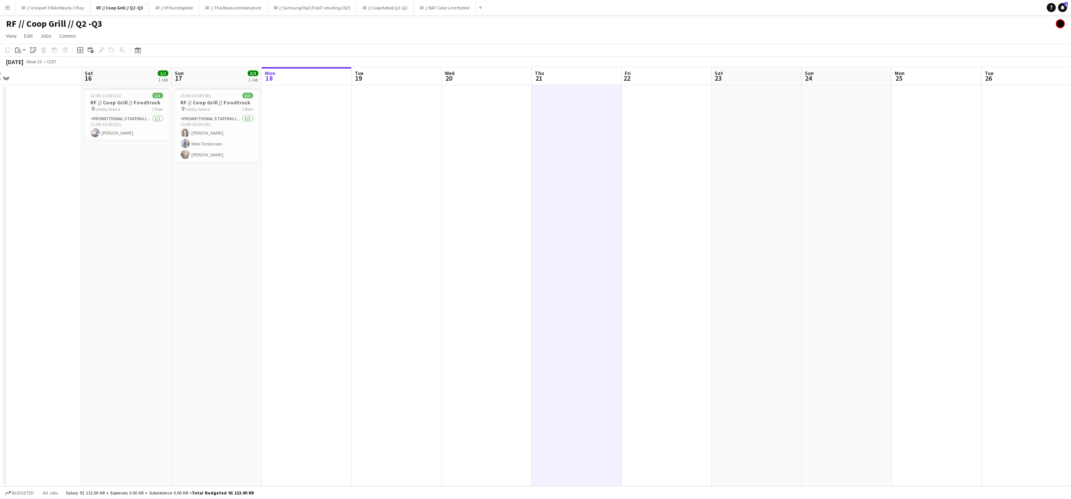
click at [622, 128] on app-date-cell at bounding box center [667, 285] width 90 height 401
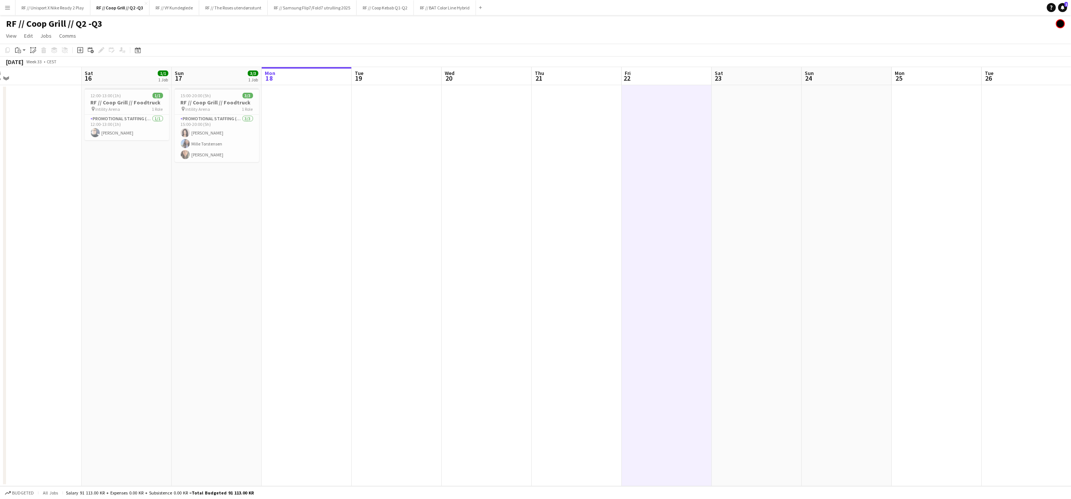
scroll to position [0, 189]
click at [621, 134] on app-date-cell at bounding box center [666, 285] width 90 height 401
